Goal: Task Accomplishment & Management: Use online tool/utility

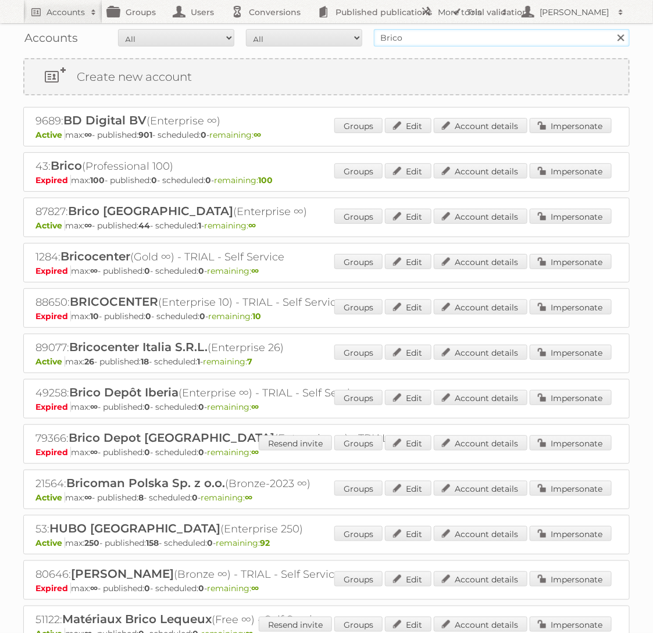
click at [457, 45] on input "Brico" at bounding box center [502, 37] width 256 height 17
type input "Praxis"
click at [612, 29] on input "Search" at bounding box center [620, 37] width 17 height 17
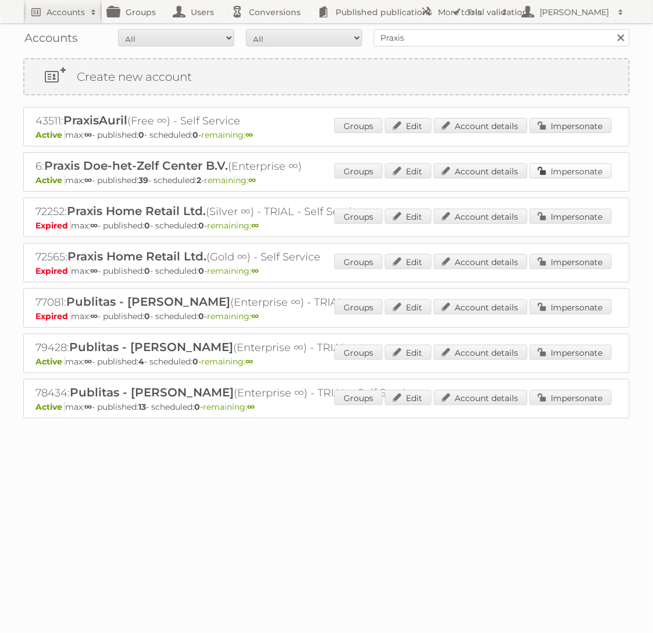
click at [564, 171] on link "Impersonate" at bounding box center [571, 170] width 82 height 15
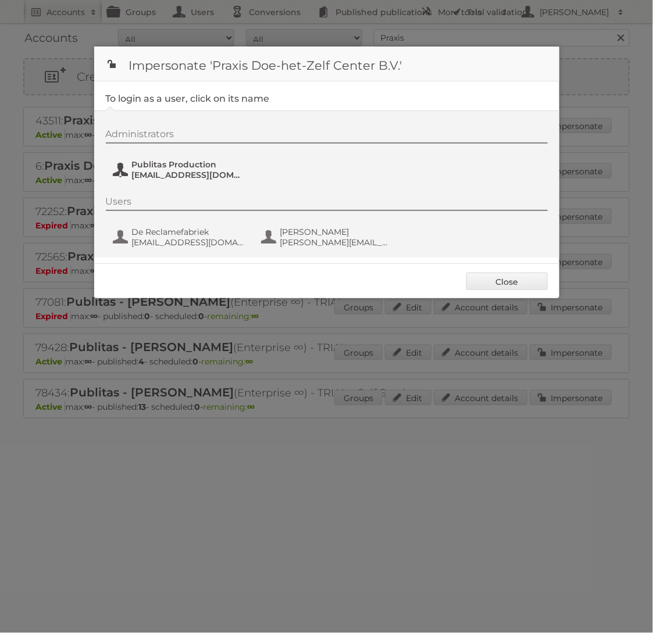
click at [192, 171] on span "[EMAIL_ADDRESS][DOMAIN_NAME]" at bounding box center [188, 175] width 113 height 10
